Goal: Check status: Check status

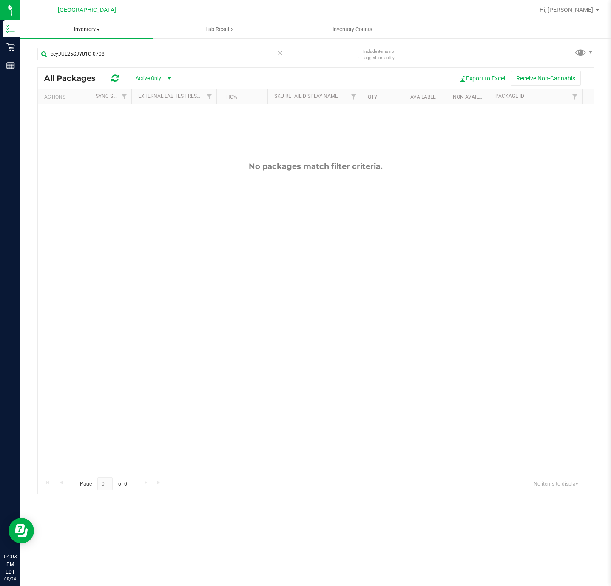
click at [75, 27] on span "Inventory" at bounding box center [86, 30] width 133 height 8
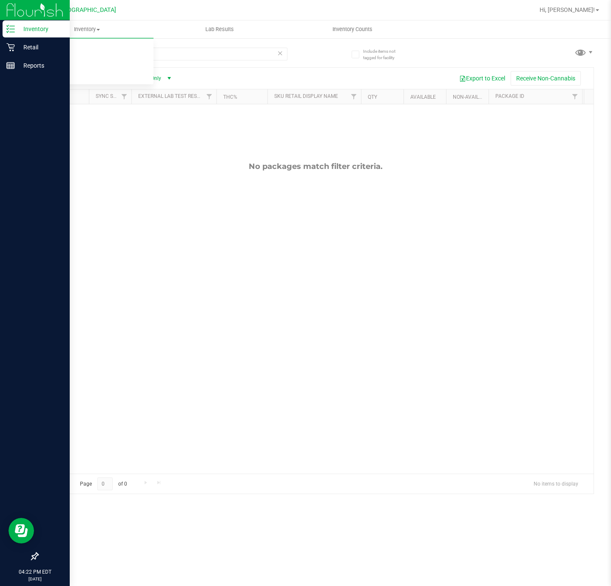
click at [48, 29] on p "Inventory" at bounding box center [40, 29] width 51 height 10
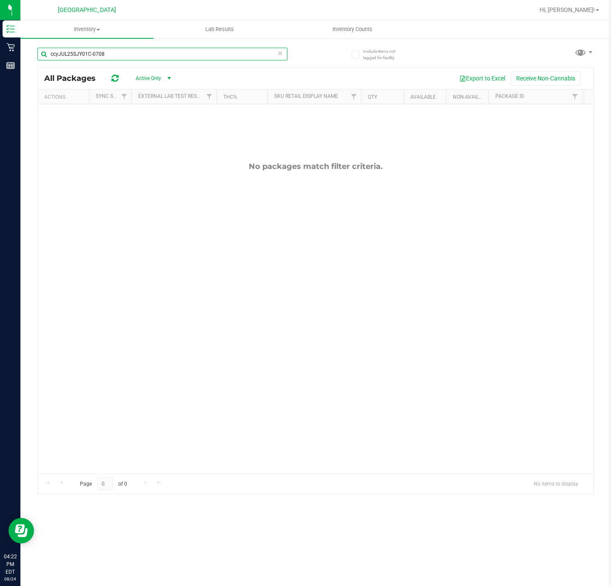
drag, startPoint x: 119, startPoint y: 54, endPoint x: -1, endPoint y: 34, distance: 121.5
click at [0, 34] on html "Inventory Retail Reports 04:22 PM EDT 08/24/2025 08/24 Deerfield Beach WC Hi, D…" at bounding box center [305, 293] width 611 height 586
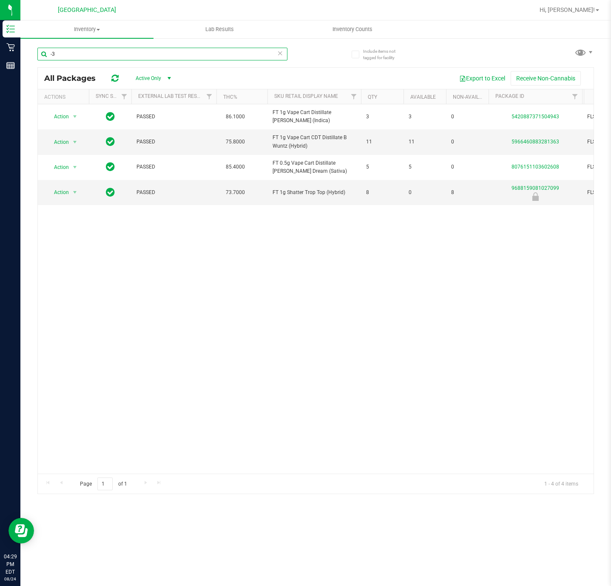
type input "-"
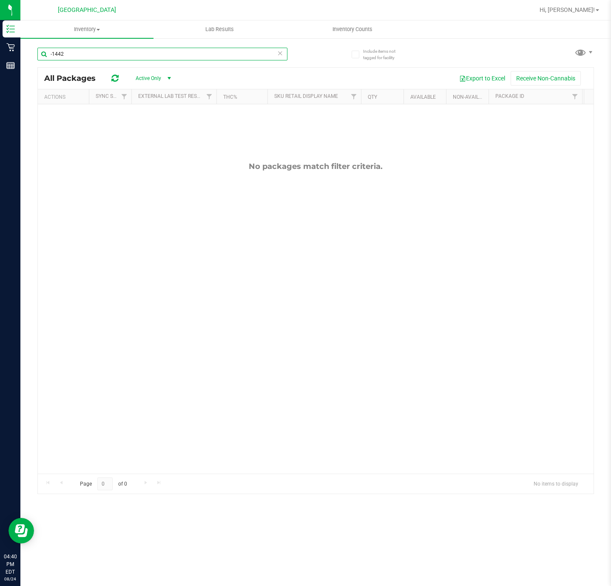
click at [140, 51] on input "-1442" at bounding box center [162, 54] width 250 height 13
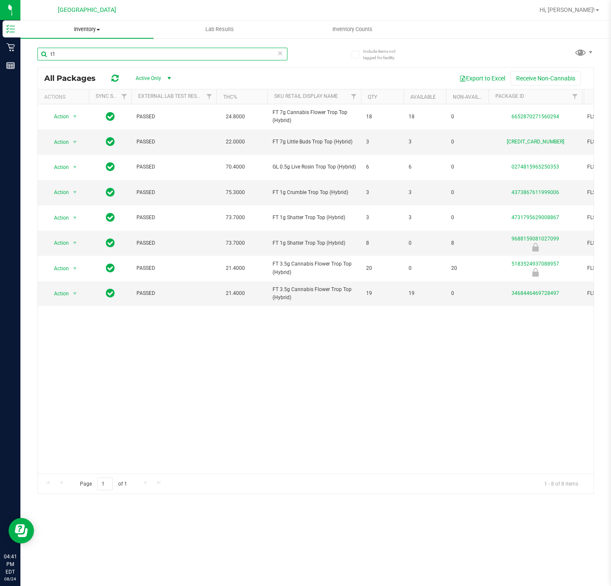
type input "t"
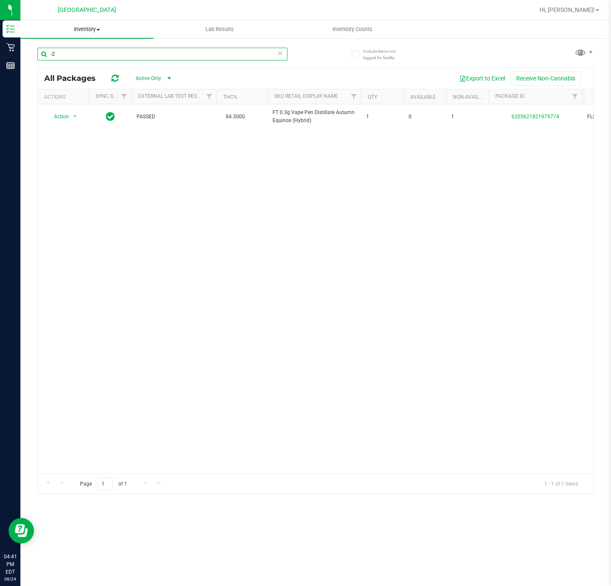
type input "-"
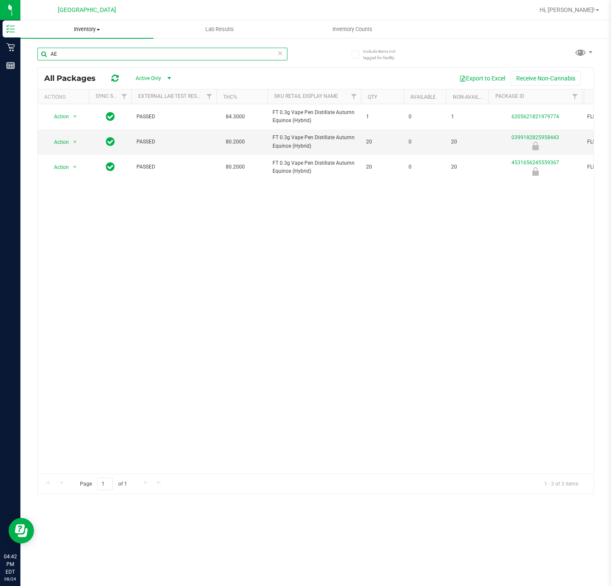
type input "A"
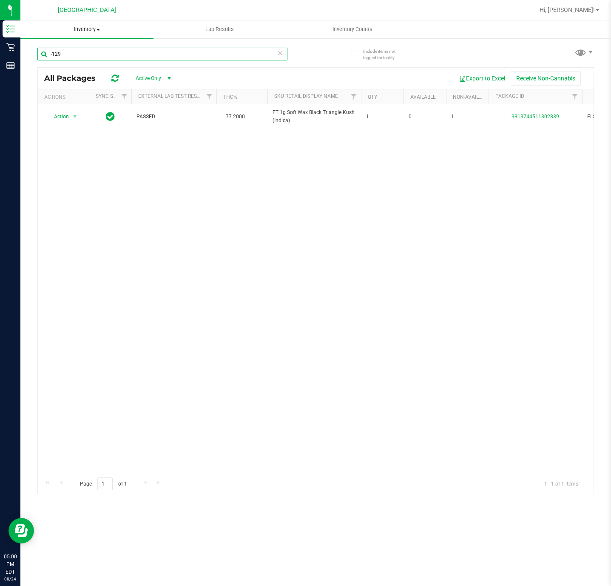
type input "-129"
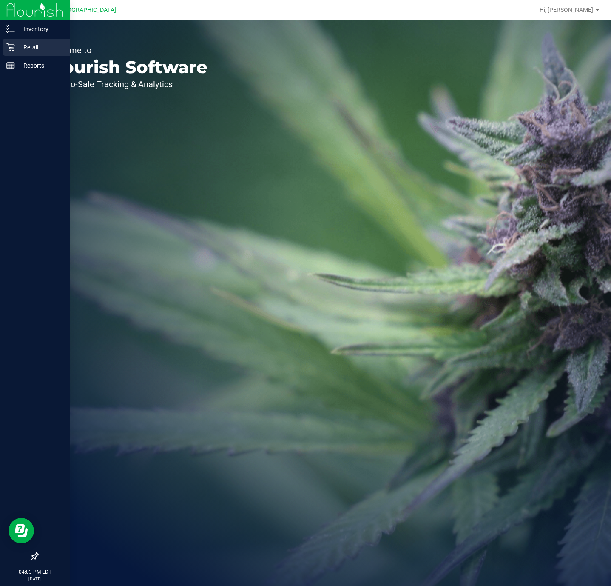
click at [27, 43] on p "Retail" at bounding box center [40, 47] width 51 height 10
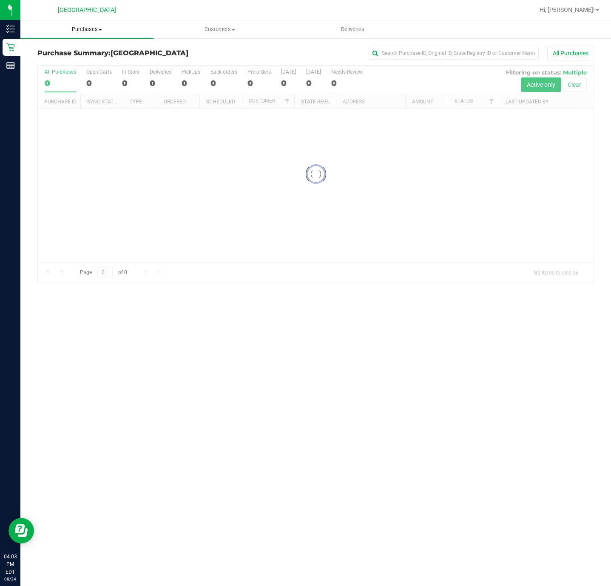
click at [96, 31] on span "Purchases" at bounding box center [86, 30] width 133 height 8
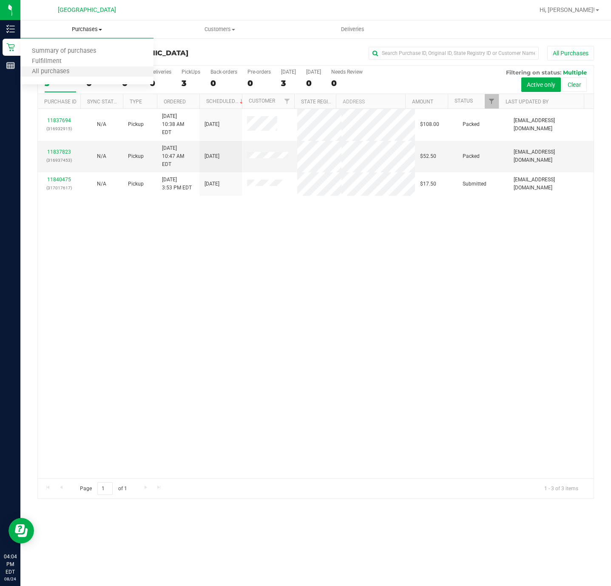
click at [91, 69] on li "All purchases" at bounding box center [86, 72] width 133 height 10
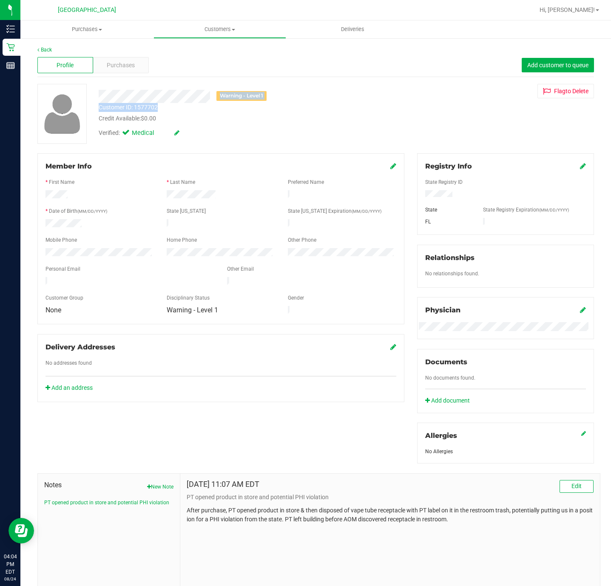
click at [276, 105] on div "Warning - Level 1 Customer ID: 1577702 Credit Available: $0.00 Verified: Medical" at bounding box center [234, 113] width 285 height 58
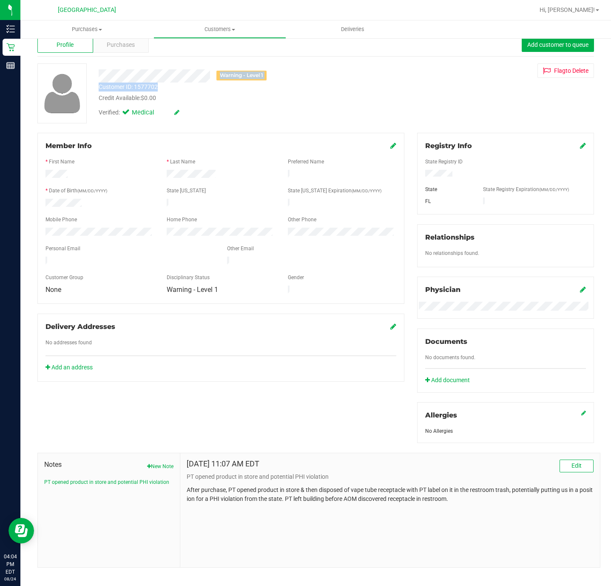
scroll to position [32, 0]
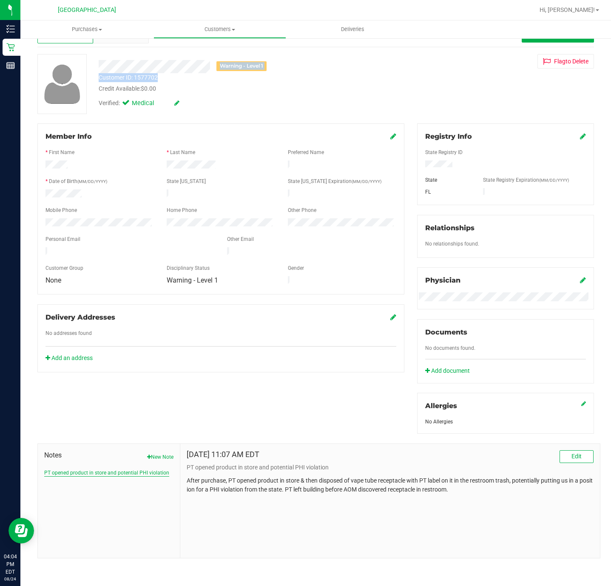
click at [85, 474] on button "PT opened product in store and potential PHI violation" at bounding box center [106, 473] width 125 height 8
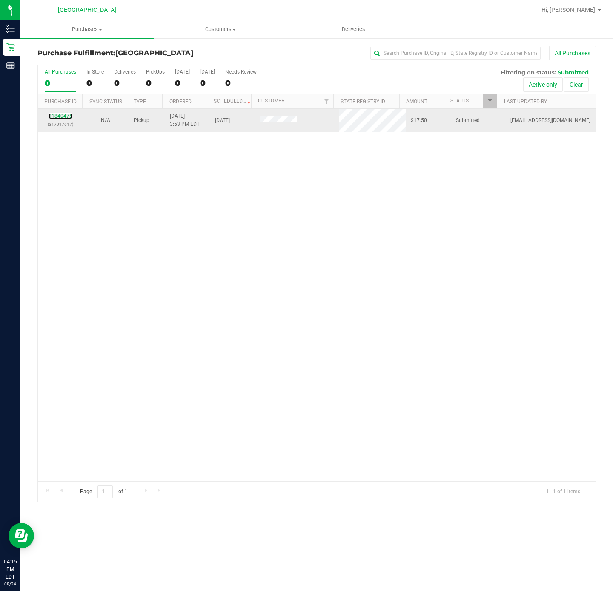
click at [67, 121] on div "11840475 (317017617)" at bounding box center [60, 120] width 35 height 16
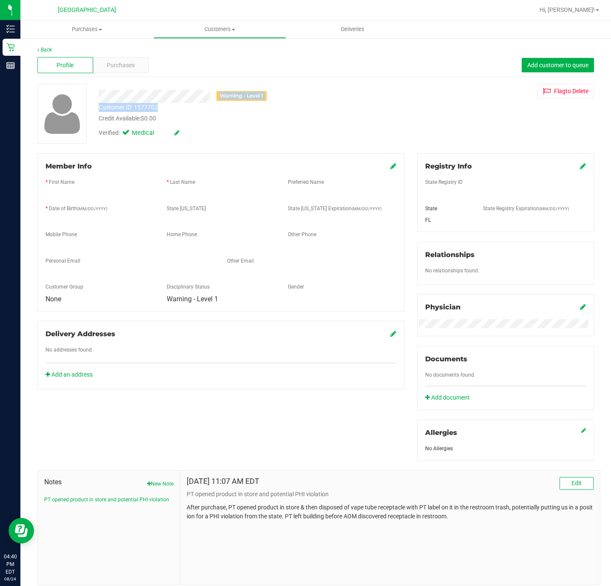
scroll to position [32, 0]
